Goal: Task Accomplishment & Management: Use online tool/utility

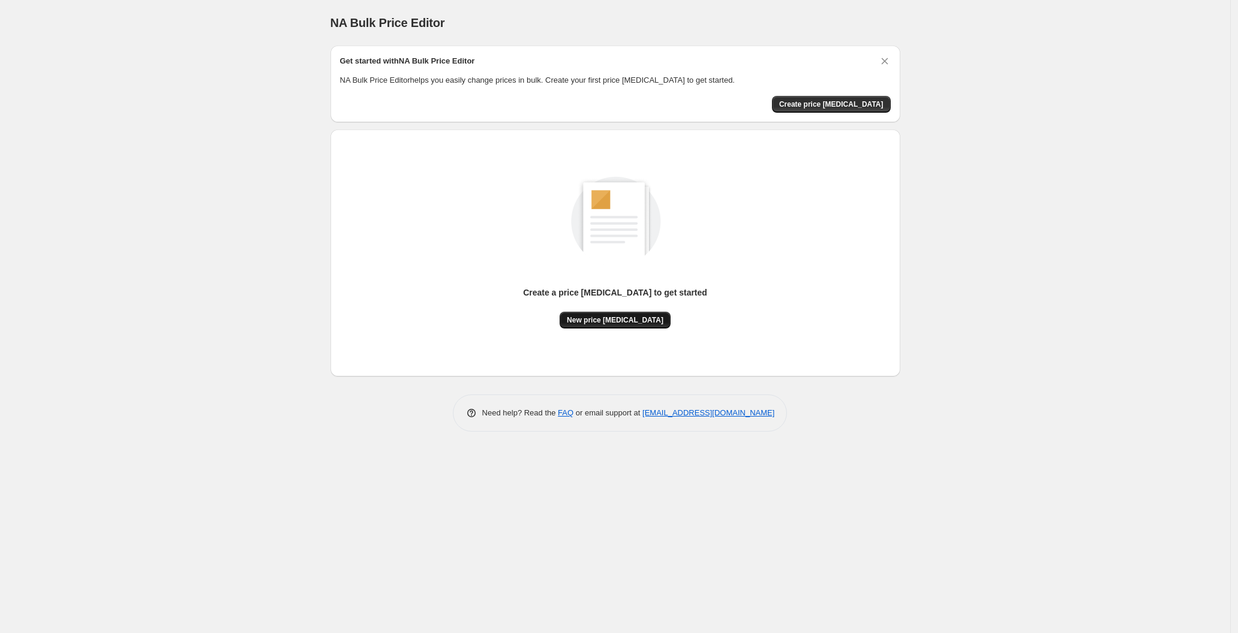
click at [618, 320] on span "New price change job" at bounding box center [615, 320] width 97 height 10
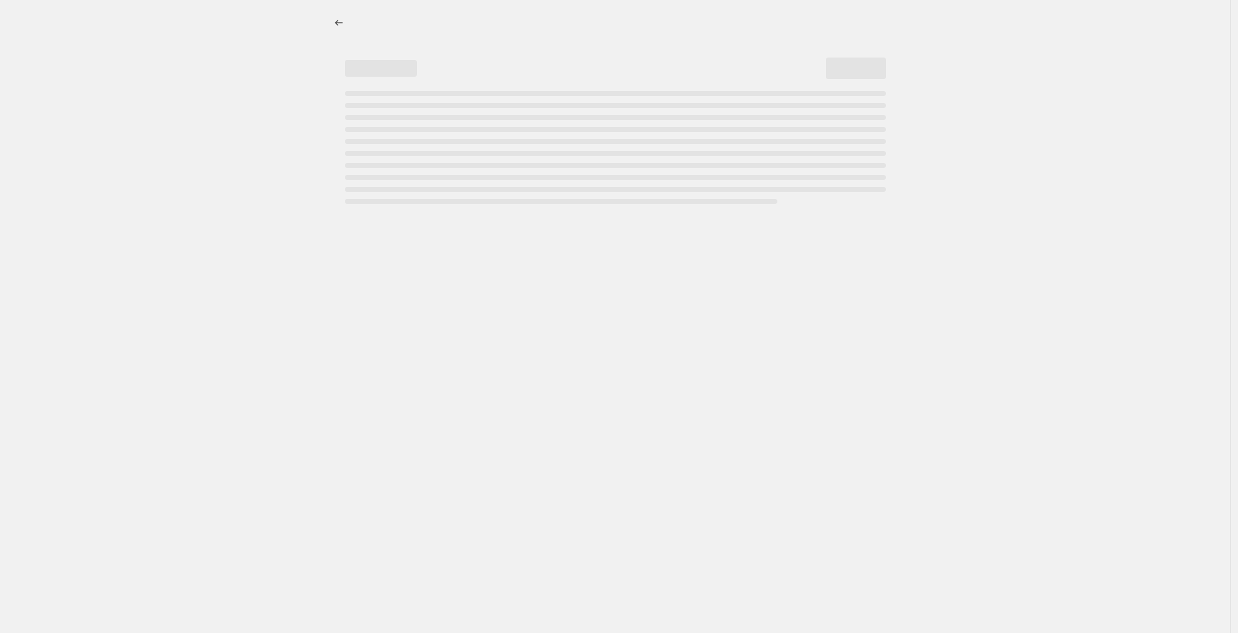
select select "percentage"
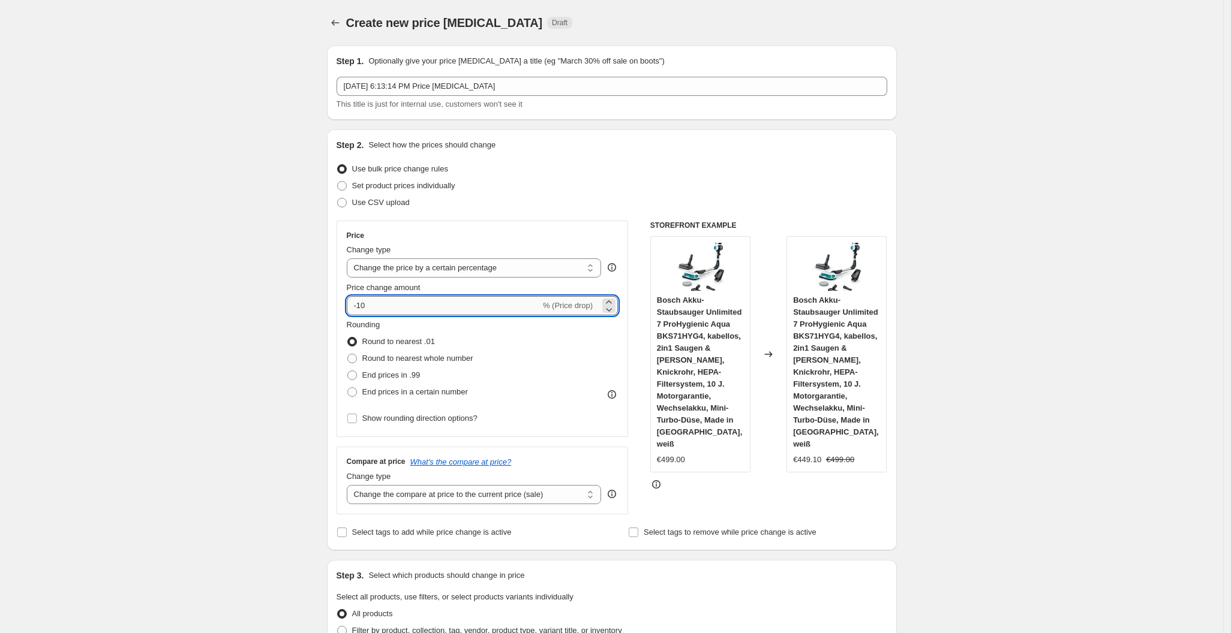
click at [421, 310] on input "-10" at bounding box center [444, 305] width 194 height 19
type input "-1"
type input "-30"
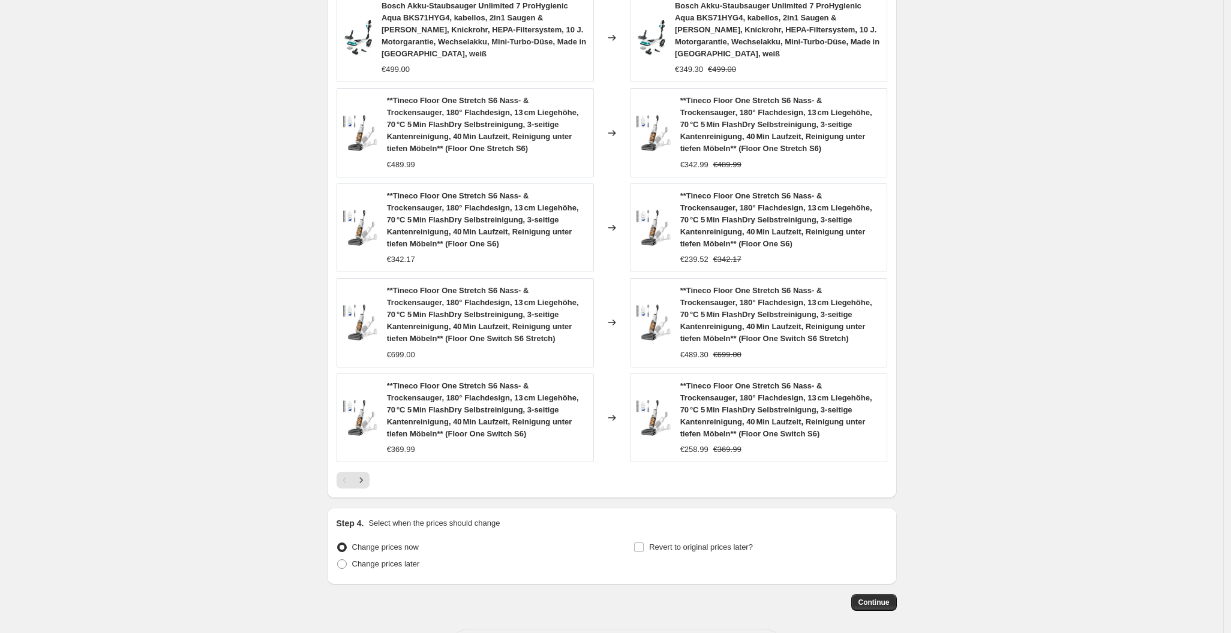
scroll to position [768, 0]
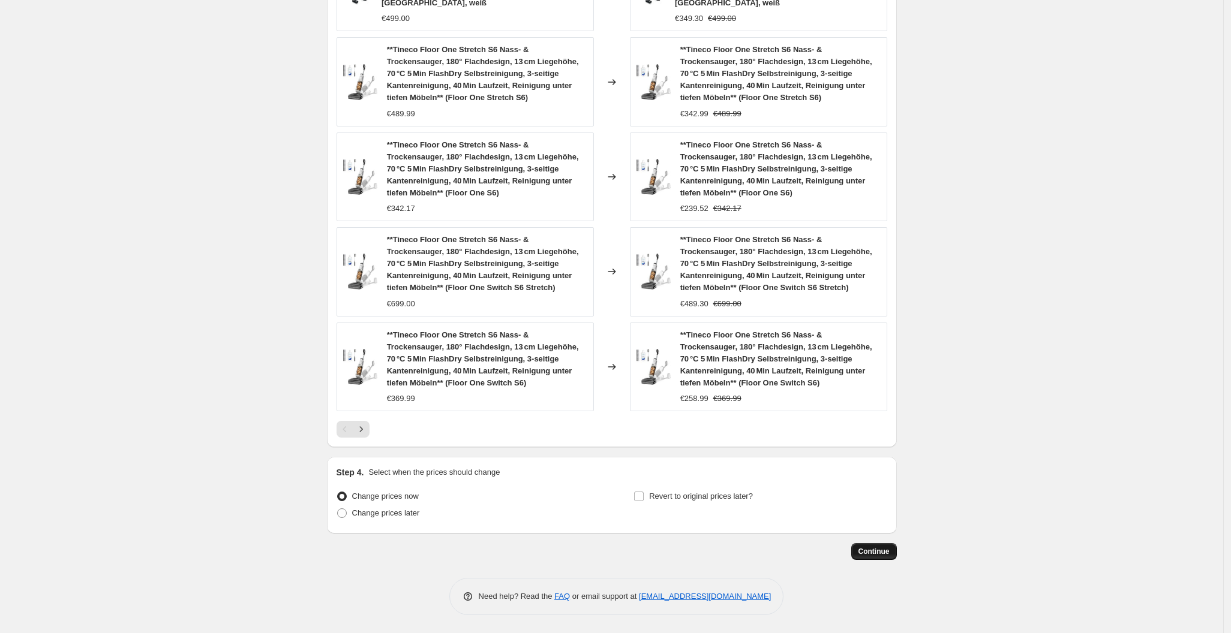
click at [889, 555] on span "Continue" at bounding box center [873, 552] width 31 height 10
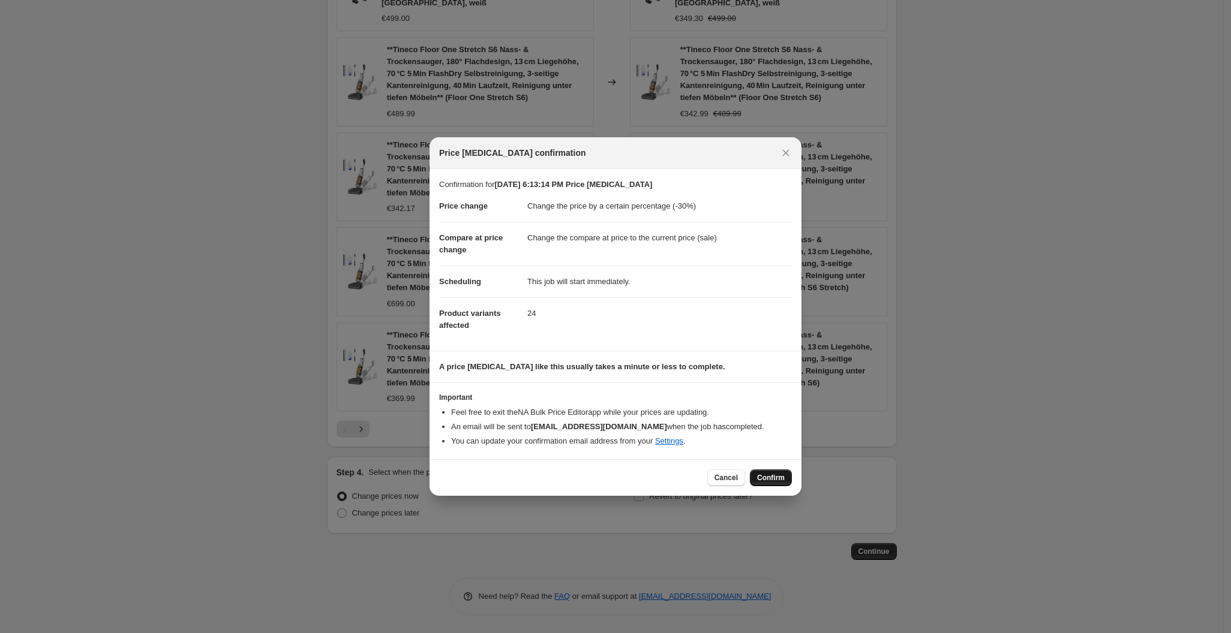
click at [772, 471] on button "Confirm" at bounding box center [771, 478] width 42 height 17
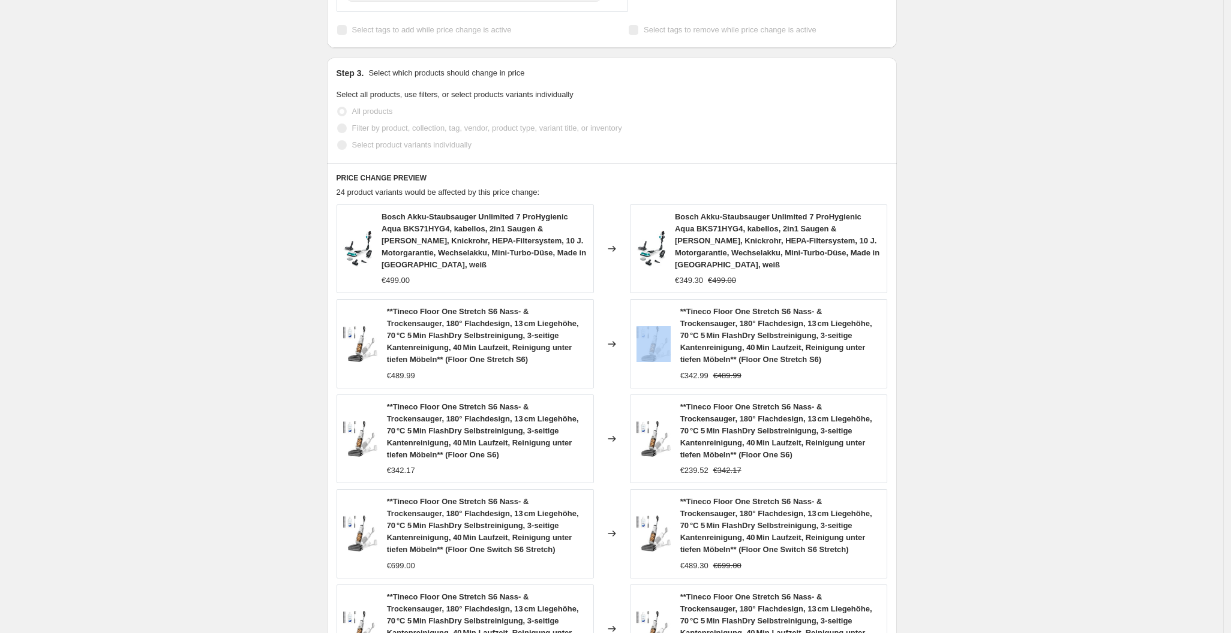
drag, startPoint x: 730, startPoint y: 204, endPoint x: 641, endPoint y: 348, distance: 169.1
click at [641, 348] on div "PRICE CHANGE PREVIEW 24 product variants would be affected by this price change…" at bounding box center [612, 436] width 570 height 546
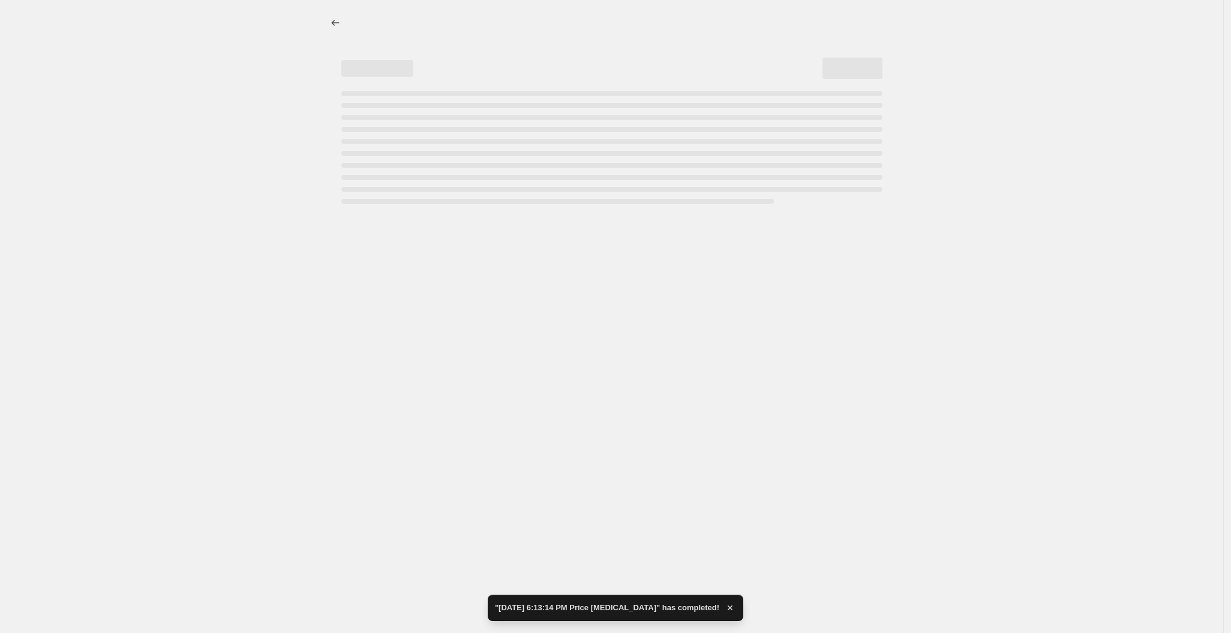
select select "percentage"
